Goal: Information Seeking & Learning: Learn about a topic

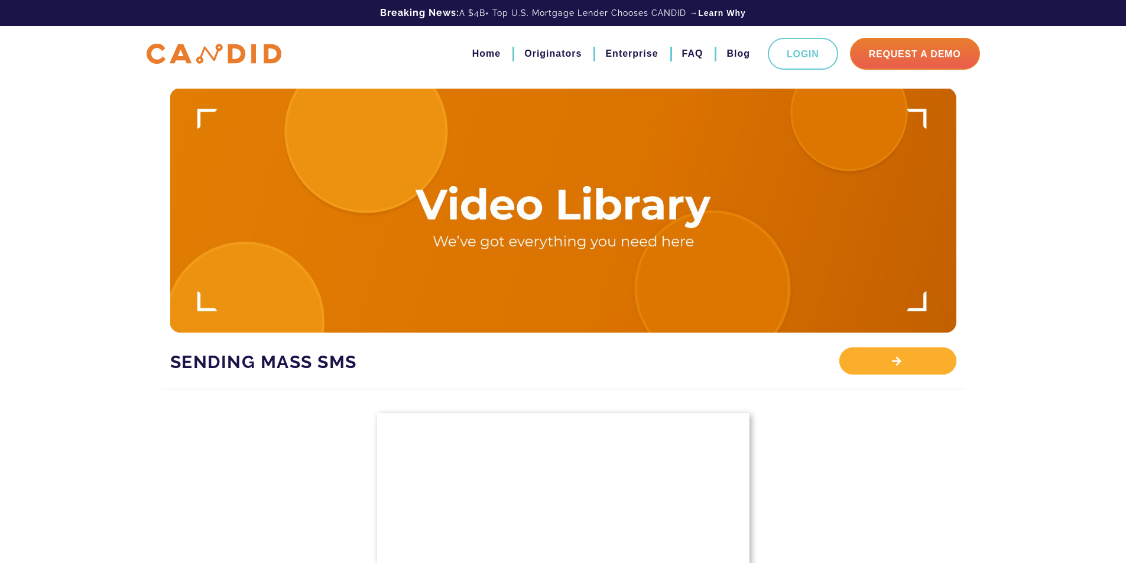
drag, startPoint x: 893, startPoint y: 356, endPoint x: 880, endPoint y: 349, distance: 14.6
click at [892, 356] on div "View Library" at bounding box center [897, 360] width 116 height 27
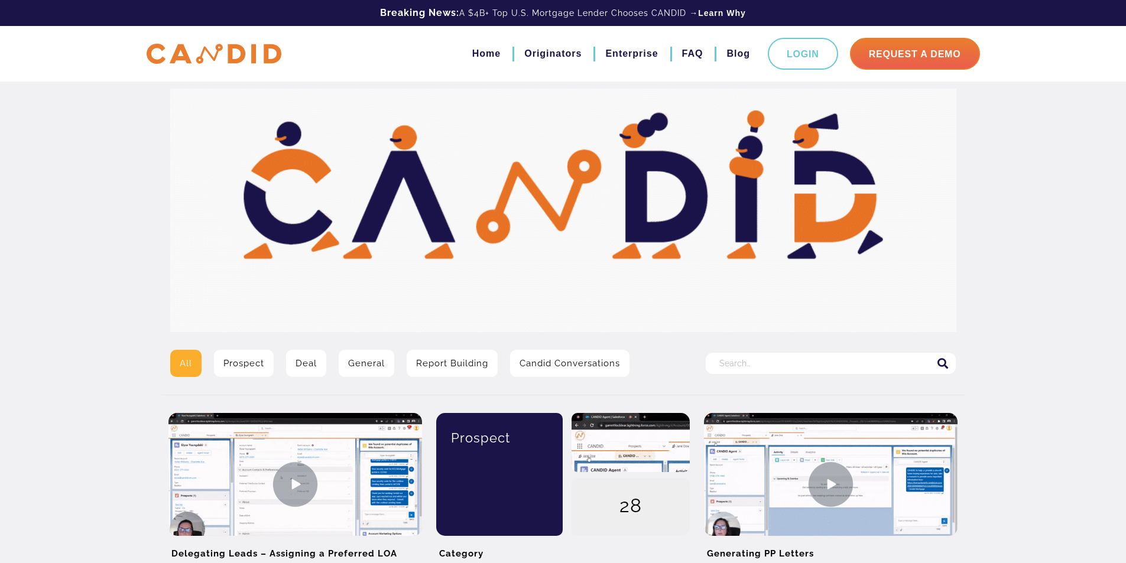
click at [743, 359] on input "Search for:" at bounding box center [831, 363] width 250 height 21
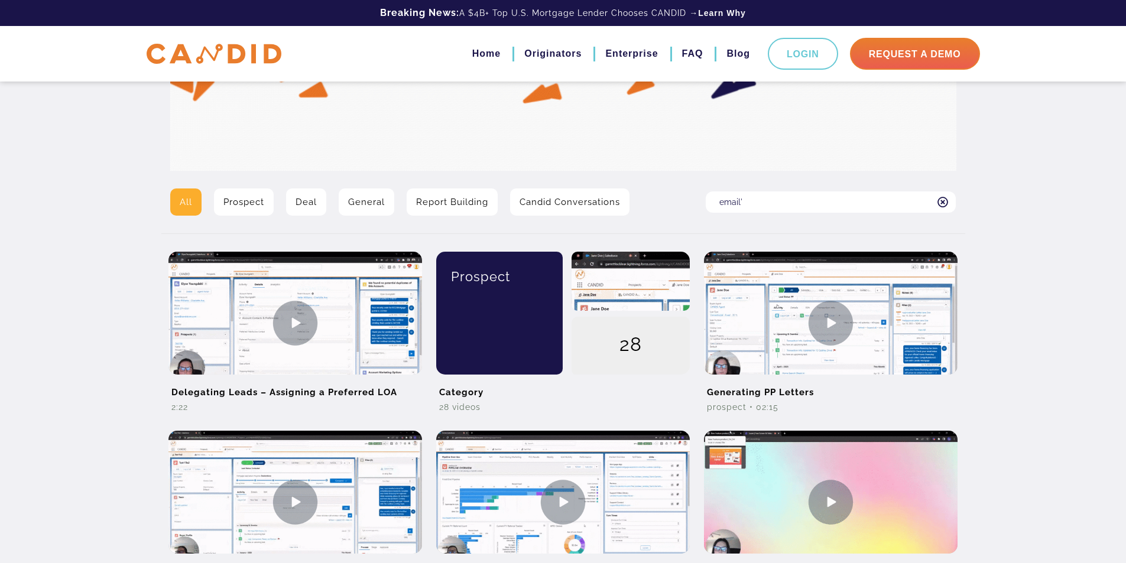
scroll to position [177, 0]
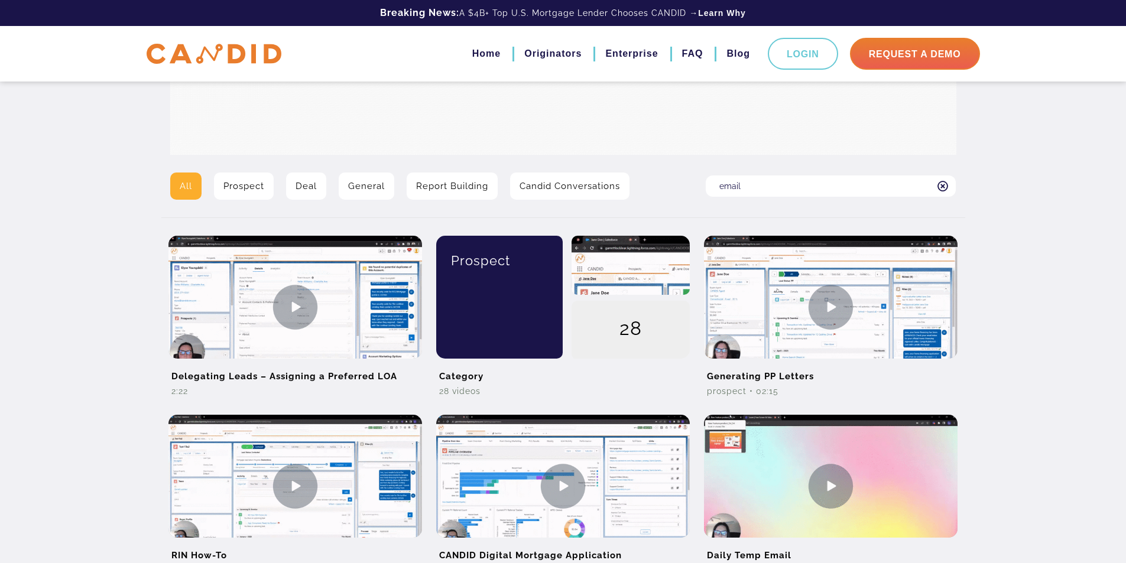
type input "email"
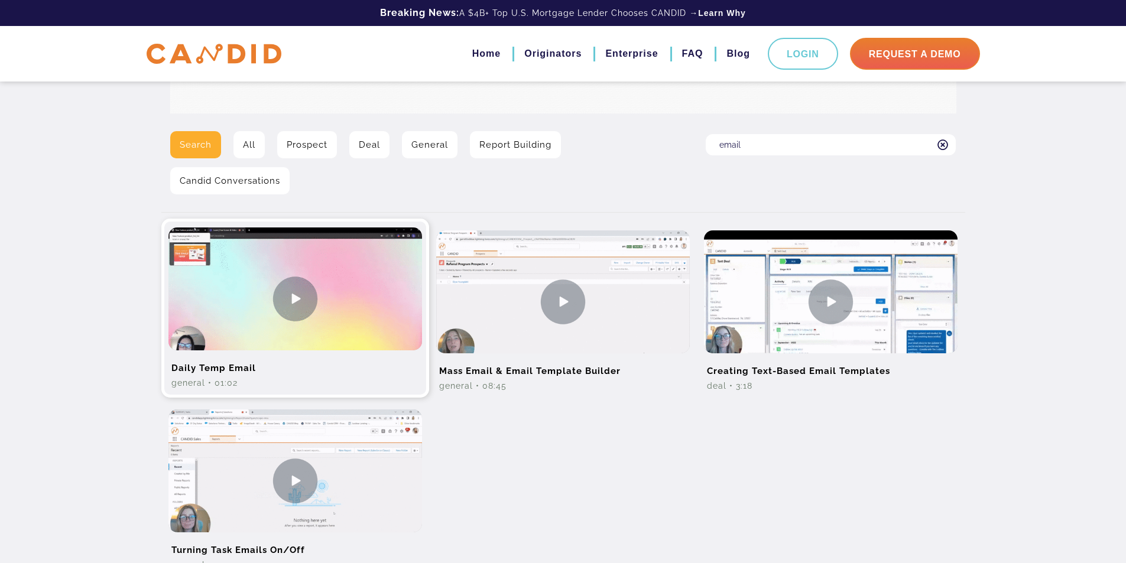
scroll to position [295, 0]
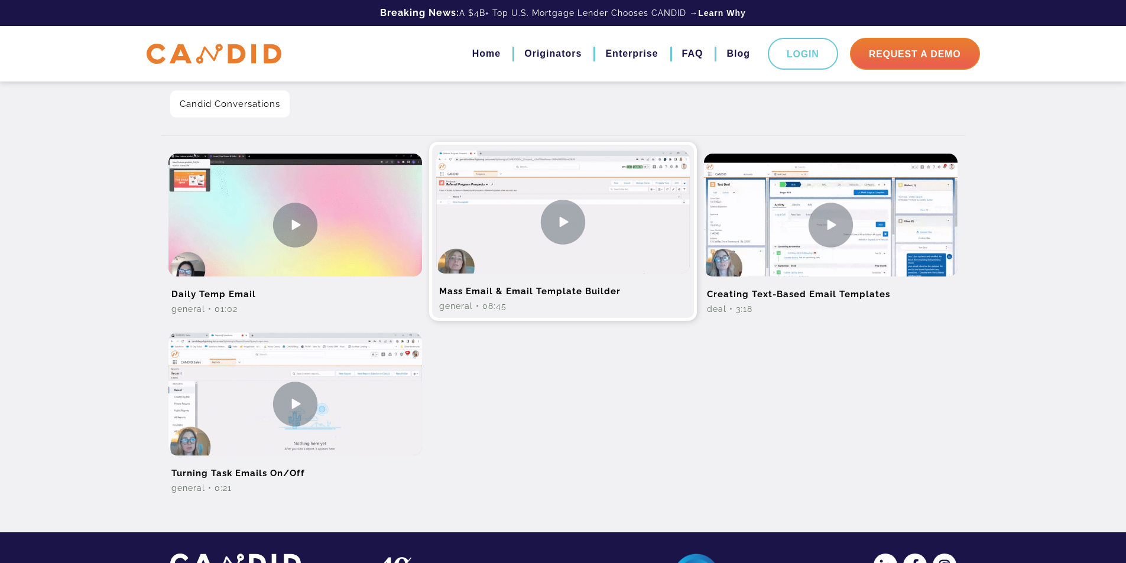
click at [551, 236] on img at bounding box center [563, 222] width 254 height 142
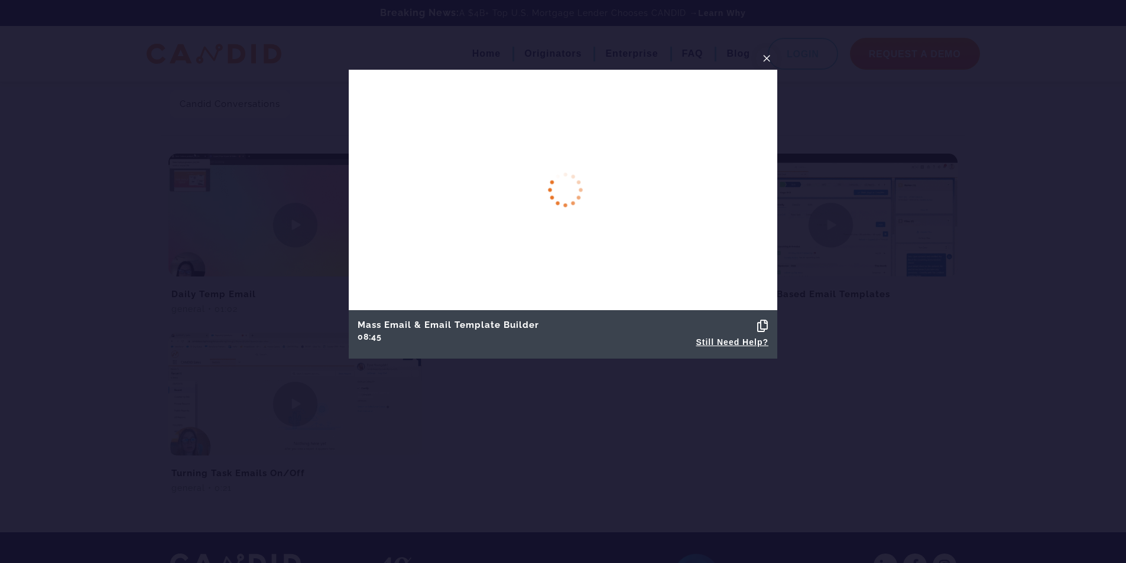
drag, startPoint x: 769, startPoint y: 56, endPoint x: 793, endPoint y: 77, distance: 32.6
click at [793, 77] on div "× Mass Email & Email Template Builder 08:45 Copied! Still Need Help?" at bounding box center [563, 281] width 1126 height 563
click at [763, 59] on span "×" at bounding box center [766, 58] width 9 height 18
